Goal: Information Seeking & Learning: Learn about a topic

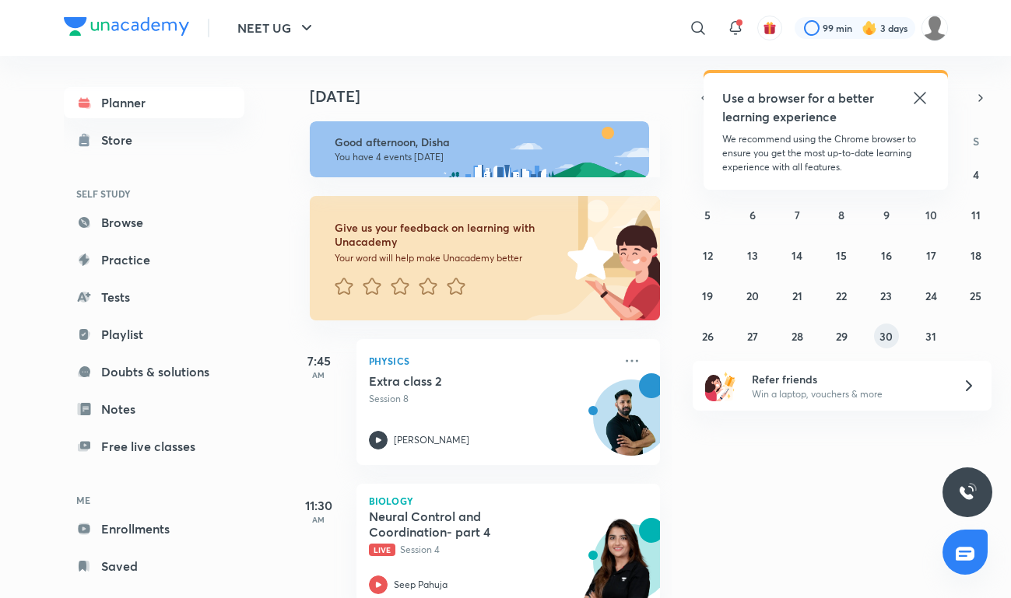
click at [882, 342] on abbr "30" at bounding box center [885, 336] width 13 height 15
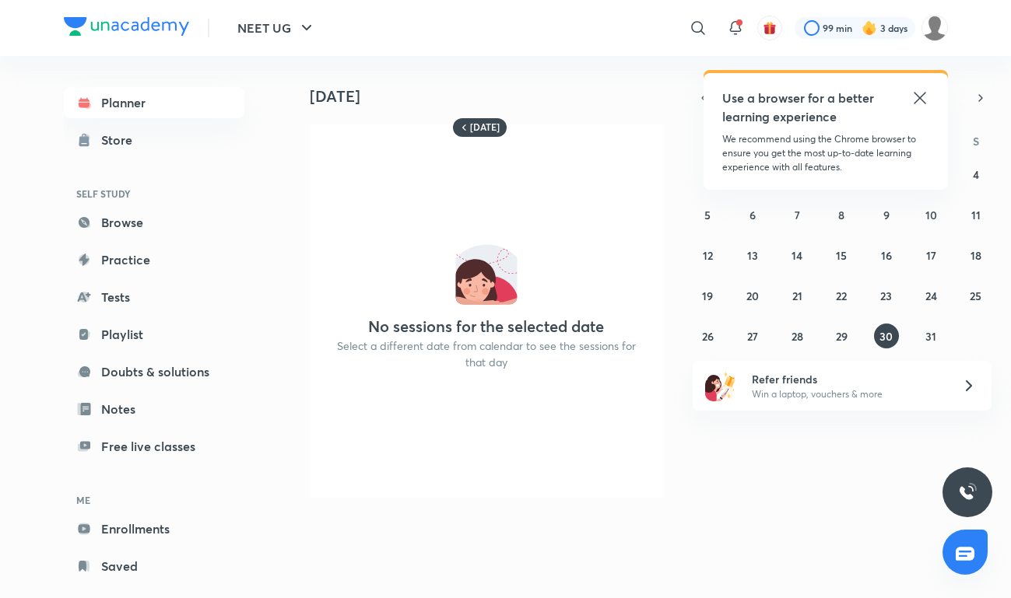
click at [917, 95] on icon at bounding box center [919, 98] width 19 height 19
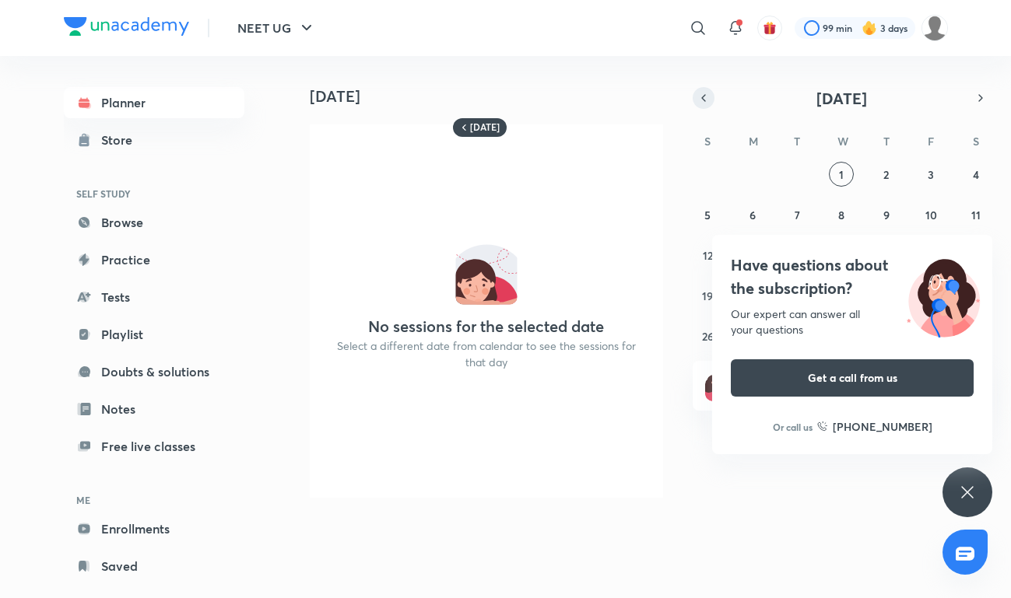
click at [701, 105] on button "button" at bounding box center [704, 98] width 22 height 22
click at [959, 505] on div "Have questions about the subscription? Our expert can answer all your questions…" at bounding box center [967, 493] width 50 height 50
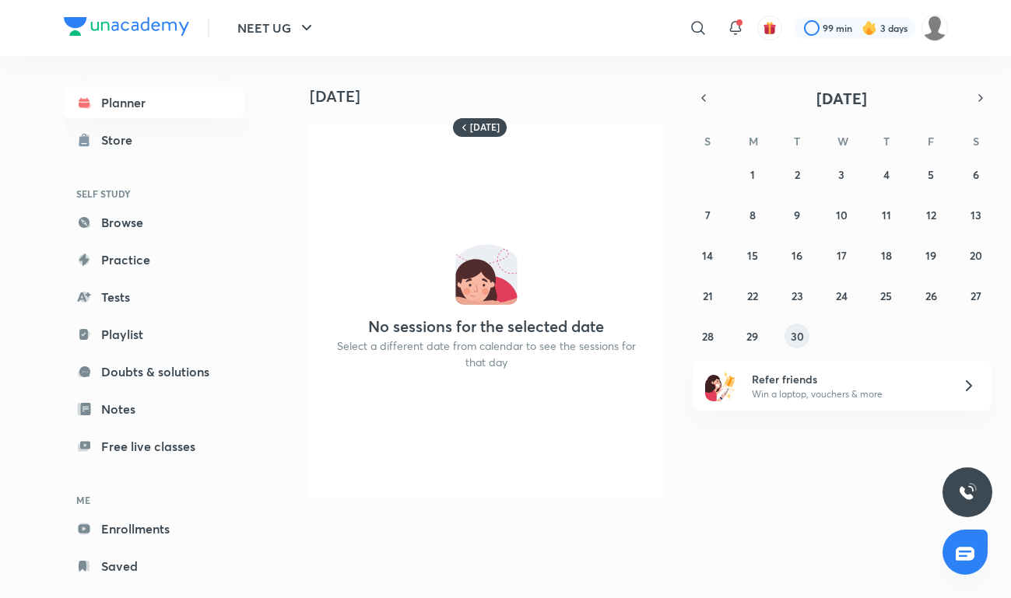
click at [788, 341] on button "30" at bounding box center [796, 336] width 25 height 25
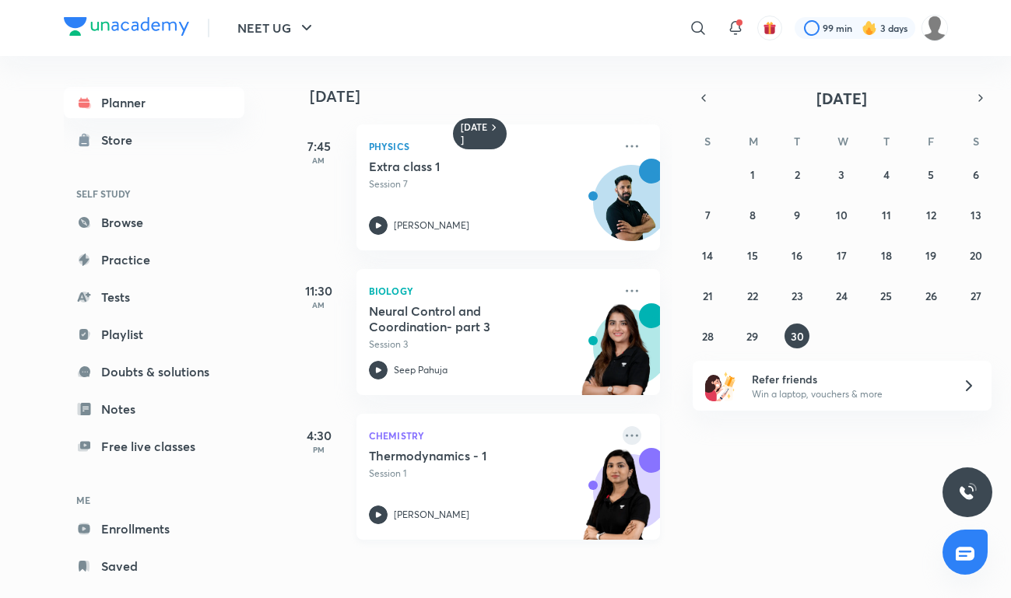
click at [633, 435] on icon at bounding box center [631, 435] width 19 height 19
click at [711, 574] on p "Go to course page" at bounding box center [751, 578] width 107 height 16
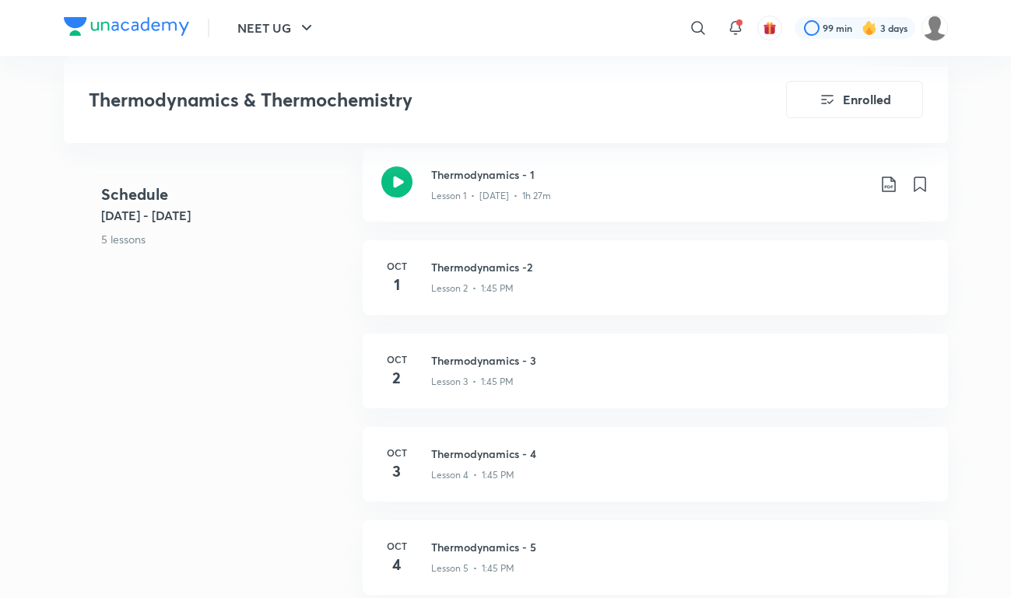
scroll to position [661, 0]
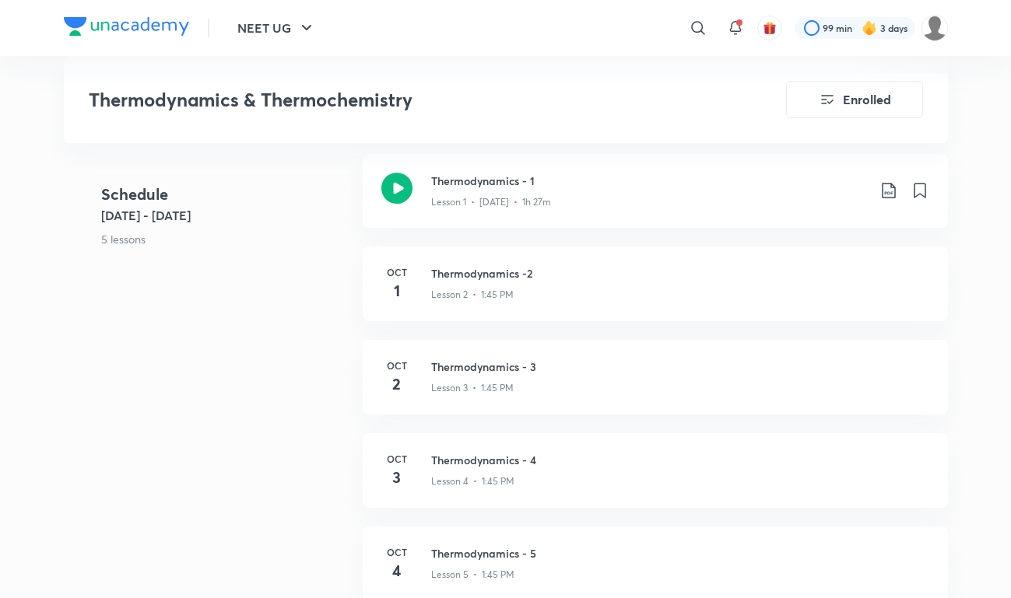
click at [164, 30] on img at bounding box center [126, 26] width 125 height 19
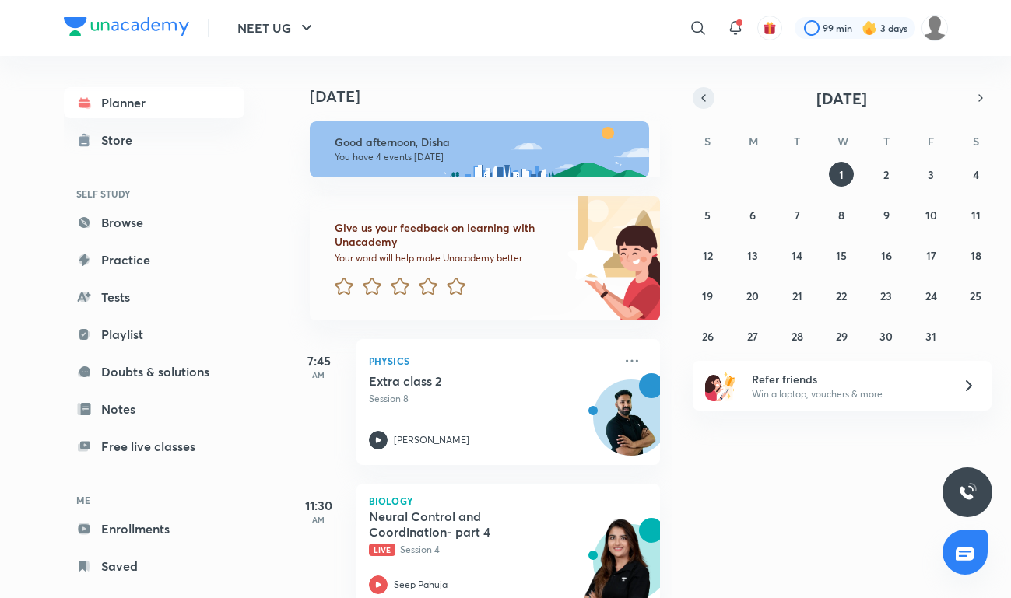
click at [700, 96] on icon "button" at bounding box center [703, 98] width 12 height 14
click at [805, 338] on button "30" at bounding box center [796, 336] width 25 height 25
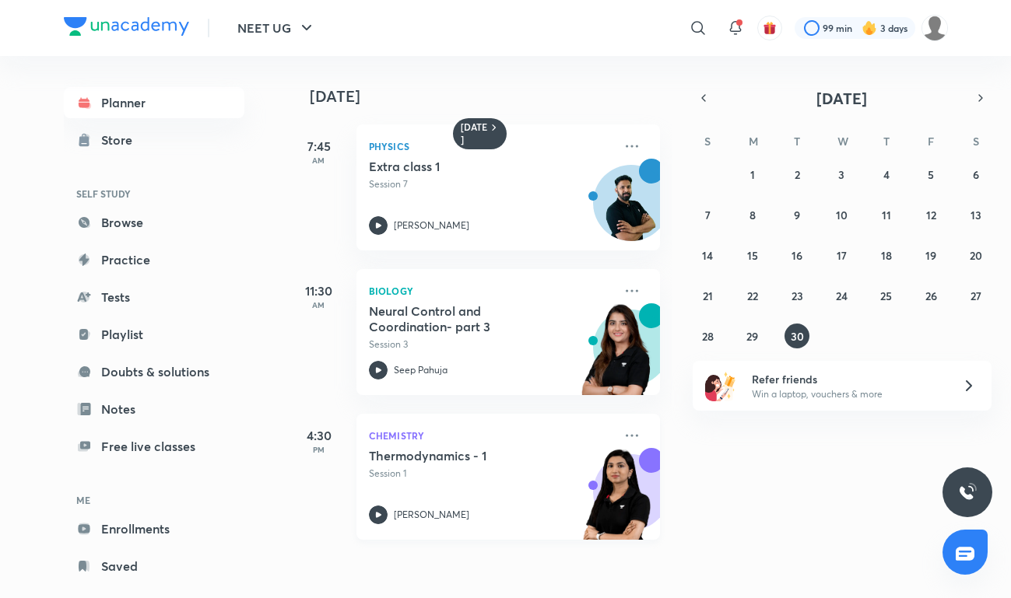
click at [529, 492] on div "Thermodynamics - 1 Session 1 Akansha Karnwal" at bounding box center [491, 486] width 244 height 76
